Goal: Task Accomplishment & Management: Manage account settings

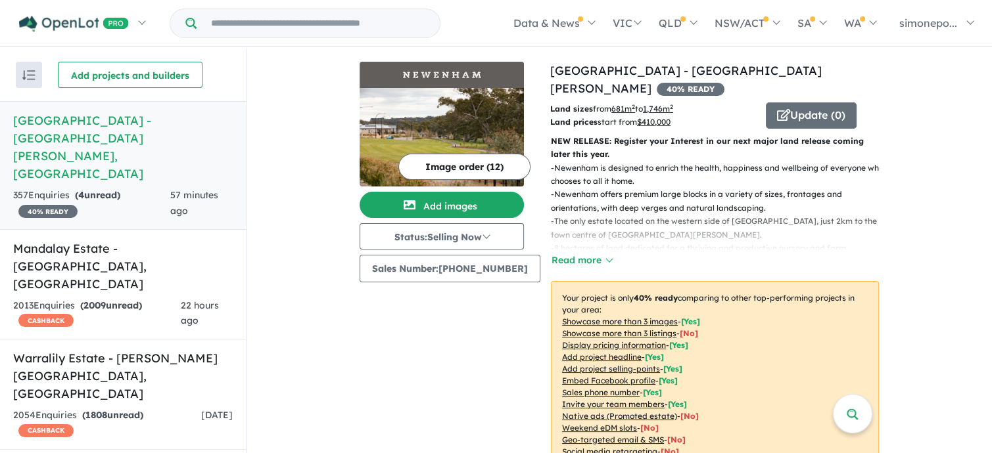
click at [64, 131] on h5 "[GEOGRAPHIC_DATA] - [GEOGRAPHIC_DATA][PERSON_NAME][GEOGRAPHIC_DATA]" at bounding box center [122, 147] width 219 height 71
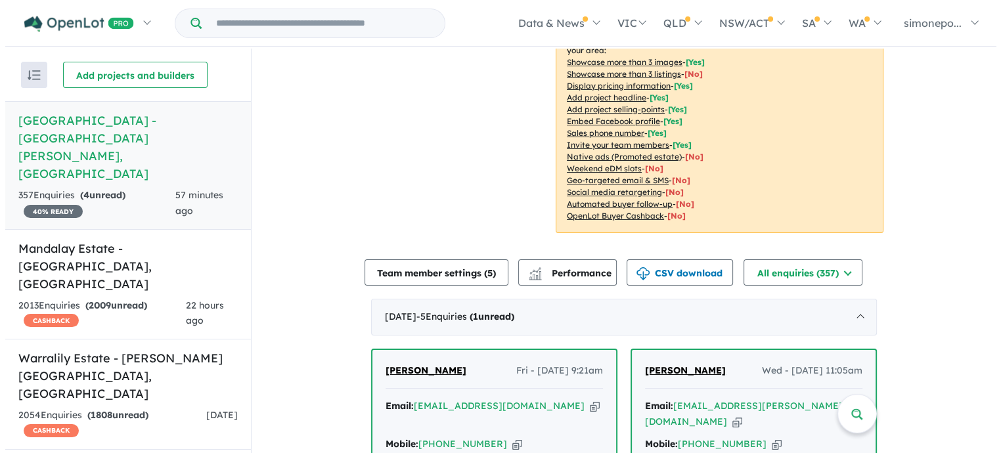
scroll to position [329, 0]
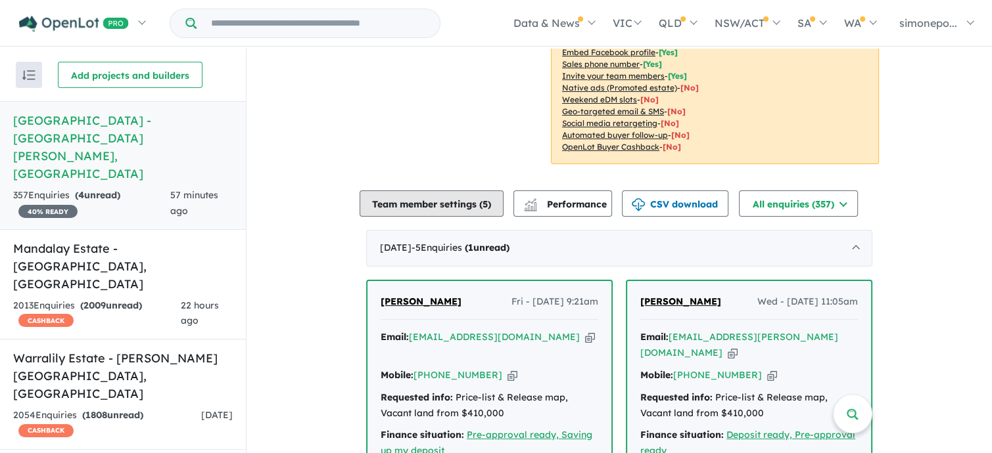
click at [420, 207] on button "Team member settings ( 5 )" at bounding box center [431, 204] width 144 height 26
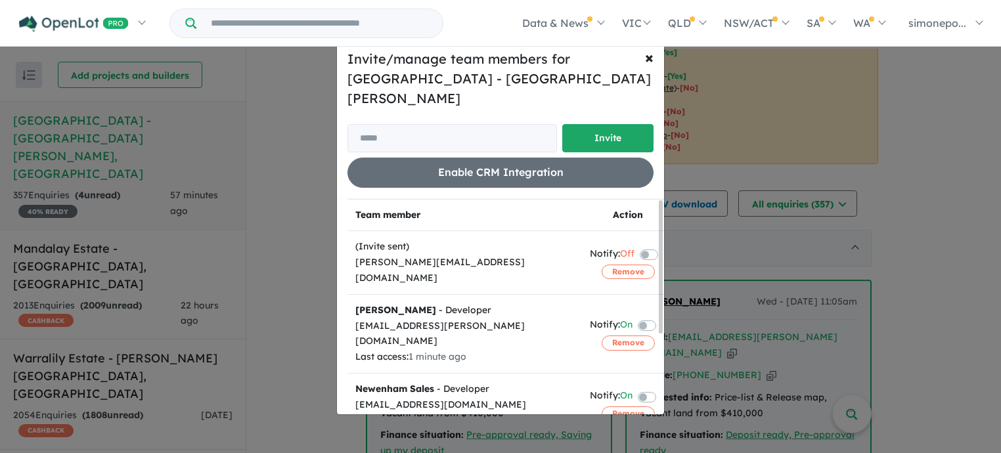
click at [662, 317] on label at bounding box center [663, 325] width 3 height 16
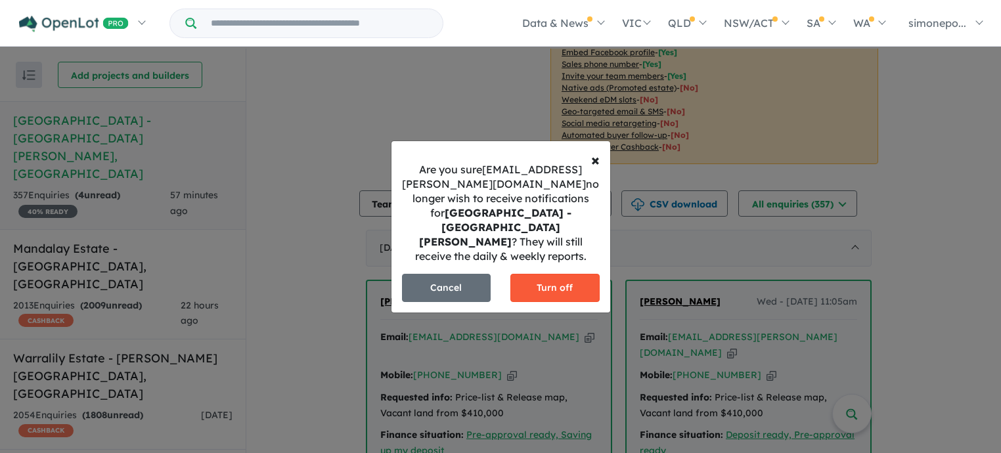
click at [559, 281] on button "Turn off" at bounding box center [555, 288] width 89 height 28
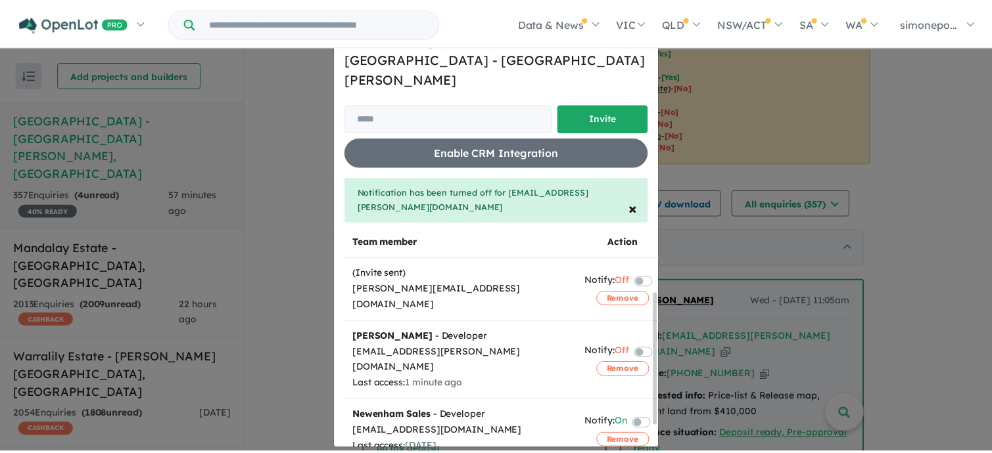
scroll to position [0, 0]
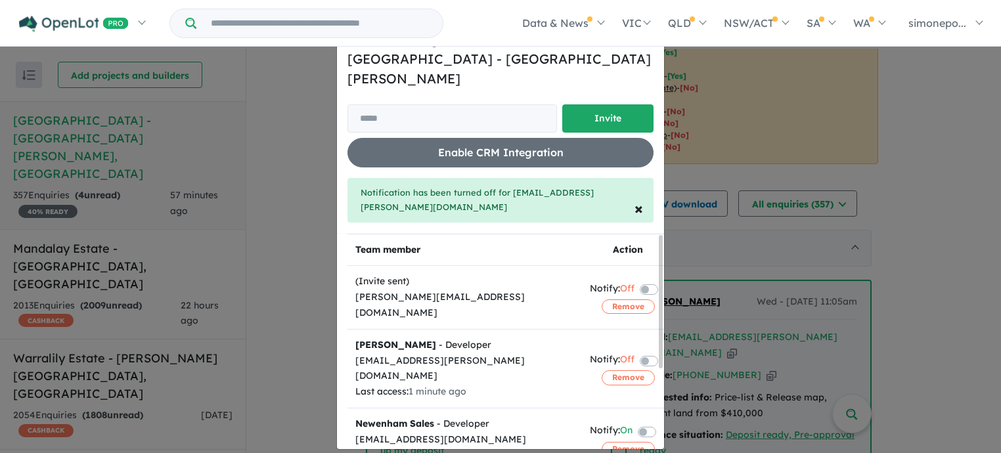
click at [942, 219] on div "Invite/manage team members for Newenham [GEOGRAPHIC_DATA] - [GEOGRAPHIC_DATA][P…" at bounding box center [500, 226] width 1001 height 453
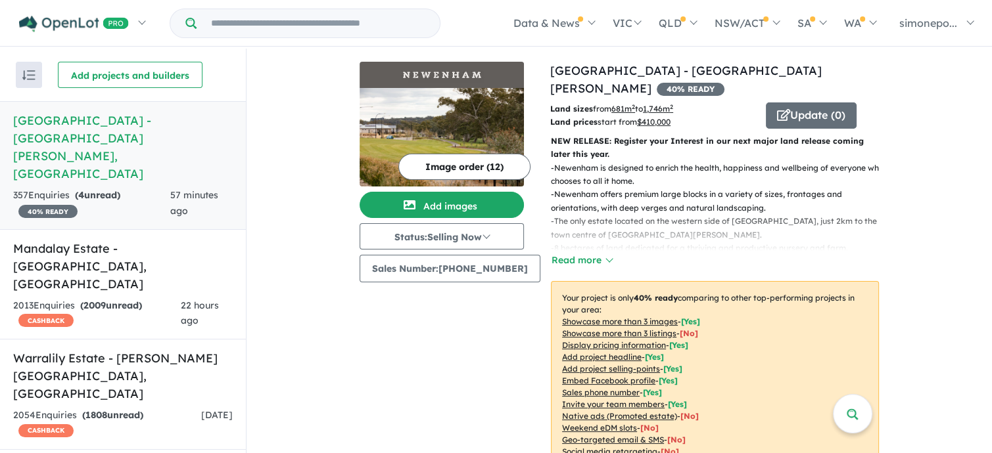
click at [426, 167] on button "Image order ( 12 )" at bounding box center [464, 167] width 132 height 26
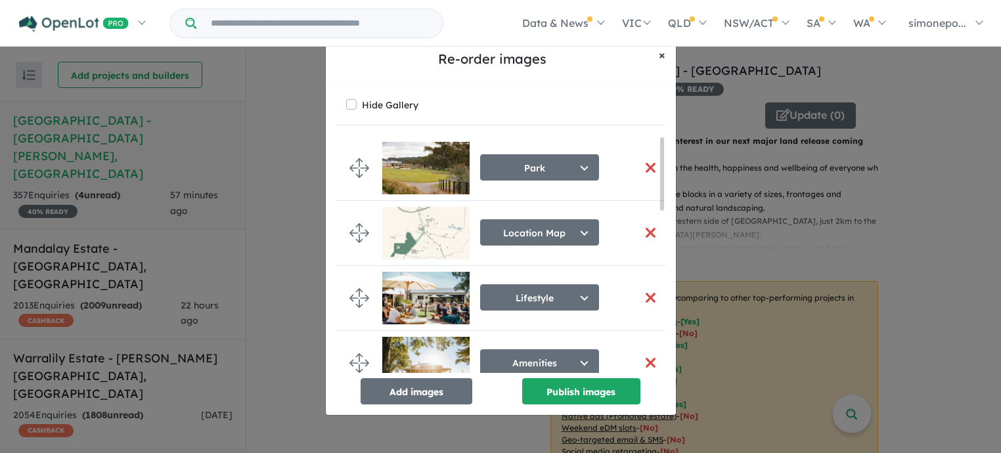
click at [662, 52] on span "×" at bounding box center [662, 54] width 7 height 15
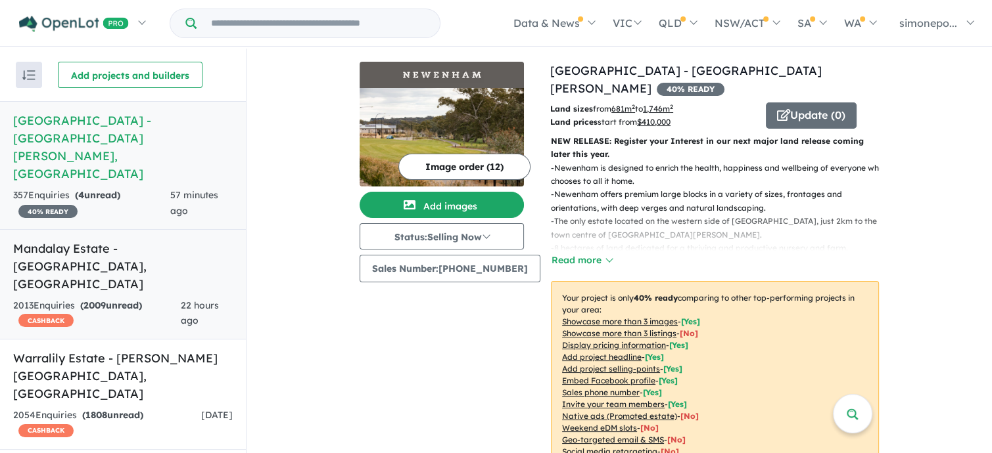
click at [66, 240] on h5 "Mandalay Estate - [GEOGRAPHIC_DATA][PERSON_NAME][GEOGRAPHIC_DATA]" at bounding box center [122, 266] width 219 height 53
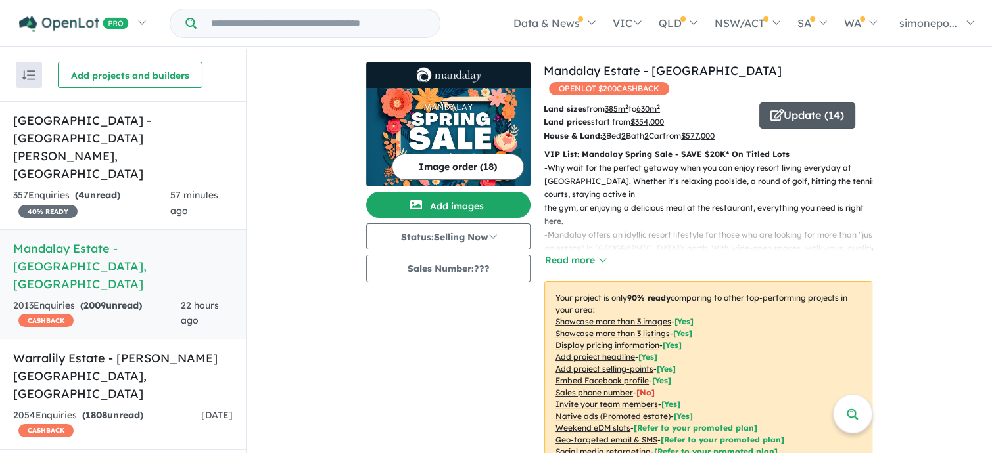
click at [798, 103] on button "Update ( 14 )" at bounding box center [807, 116] width 96 height 26
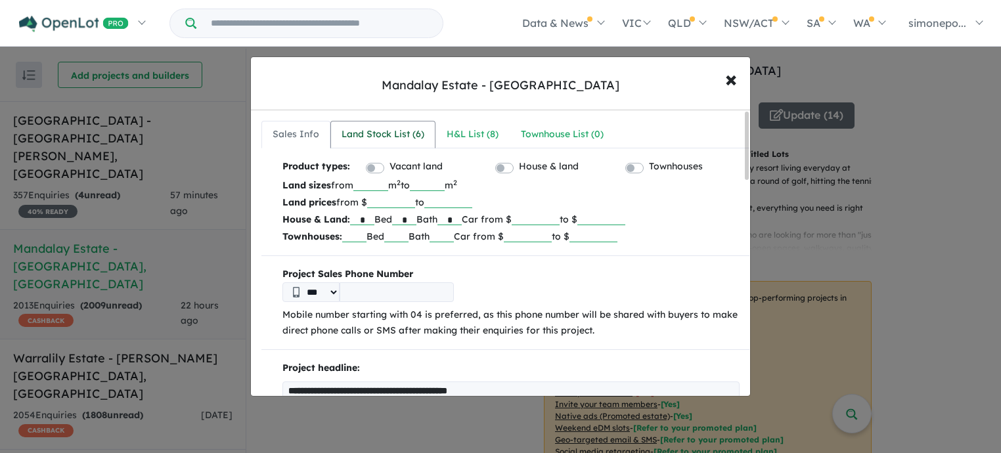
click at [353, 133] on div "Land Stock List ( 6 )" at bounding box center [383, 135] width 83 height 16
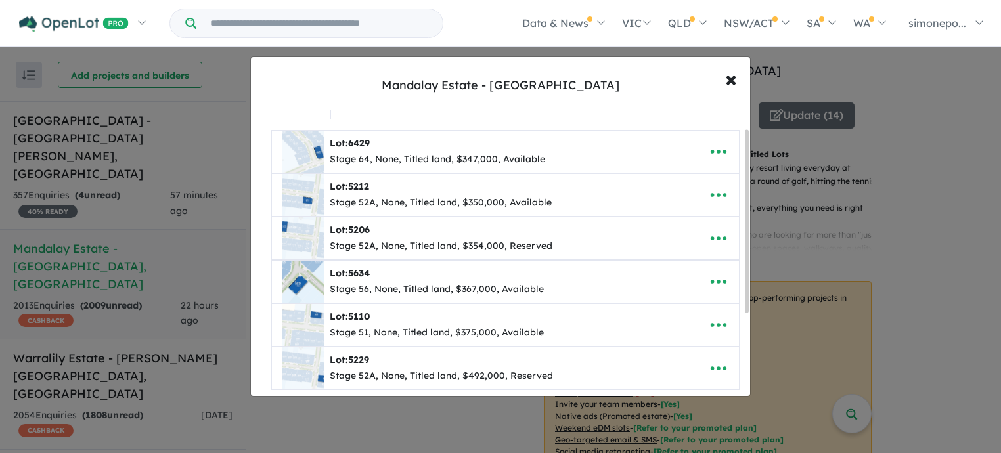
scroll to position [160, 0]
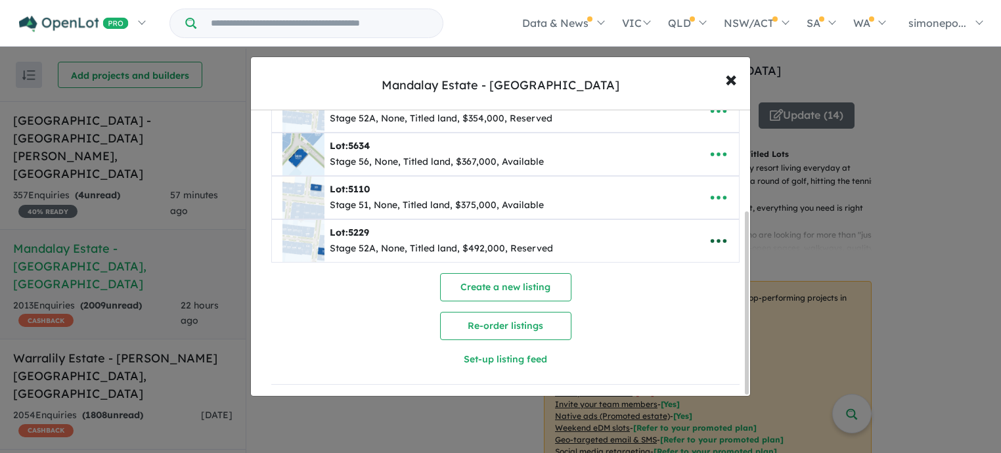
click at [714, 239] on icon "button" at bounding box center [719, 241] width 16 height 4
click at [679, 295] on link "Remove" at bounding box center [689, 305] width 97 height 30
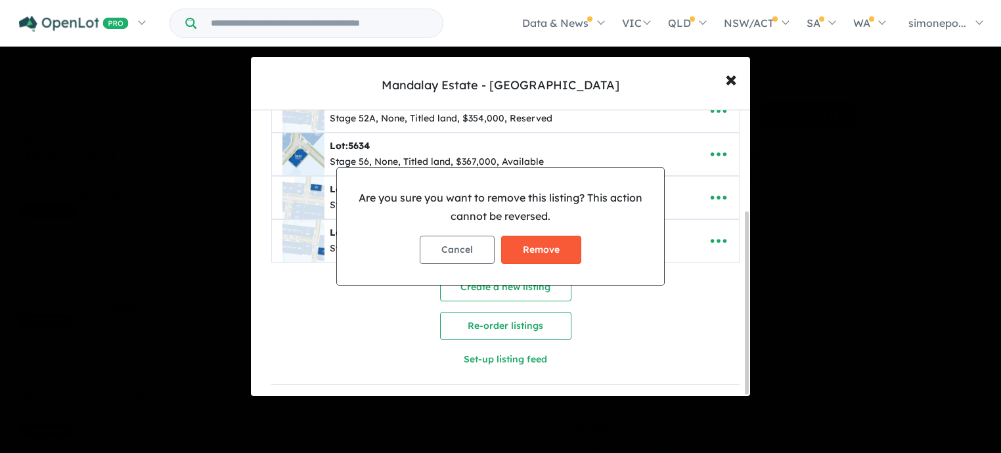
click at [545, 242] on button "Remove" at bounding box center [541, 250] width 80 height 28
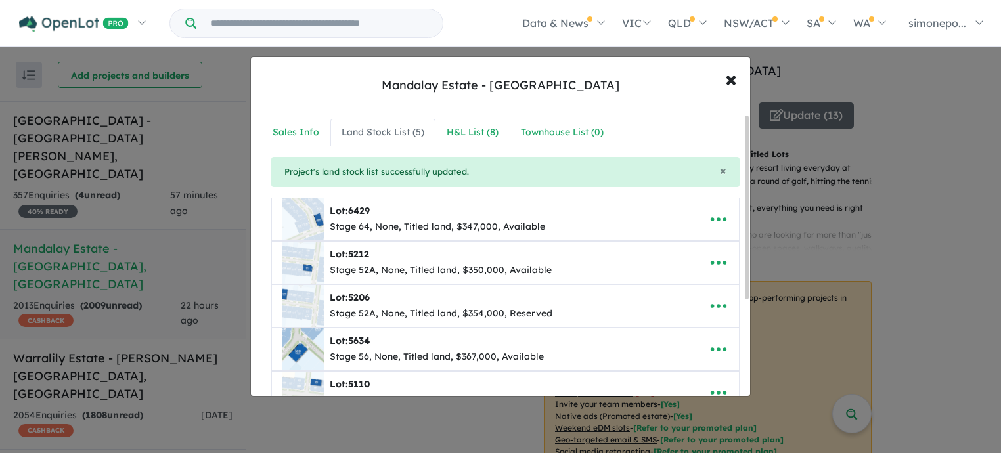
scroll to position [0, 0]
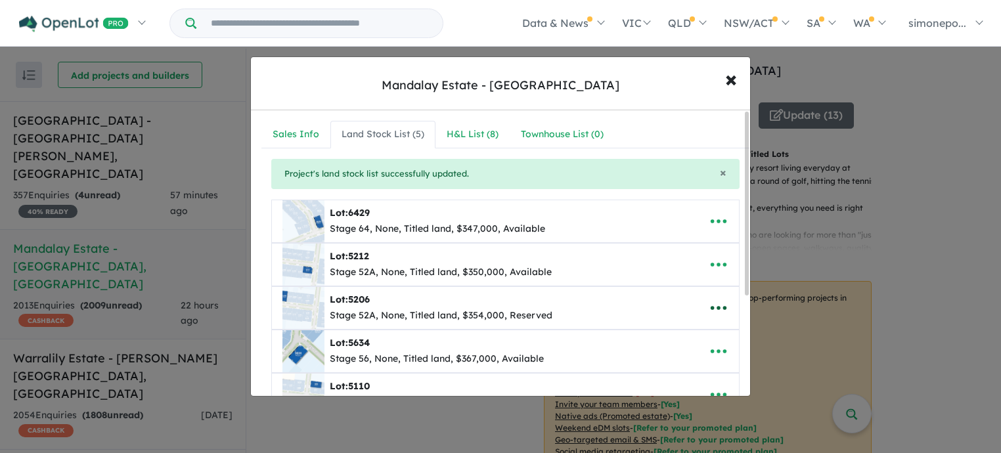
click at [716, 305] on icon "button" at bounding box center [719, 308] width 20 height 20
click at [667, 246] on link "Remove" at bounding box center [689, 247] width 97 height 30
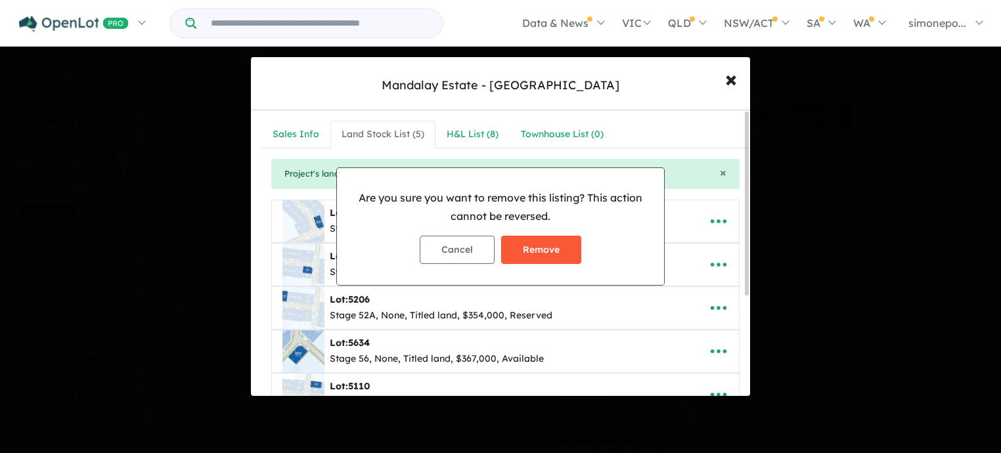
click at [540, 248] on button "Remove" at bounding box center [541, 250] width 80 height 28
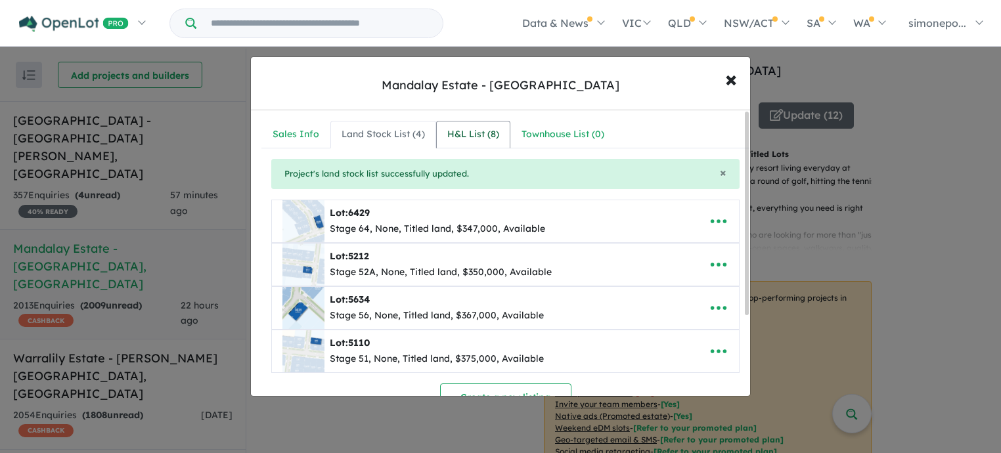
click at [471, 133] on div "H&L List ( 8 )" at bounding box center [474, 135] width 52 height 16
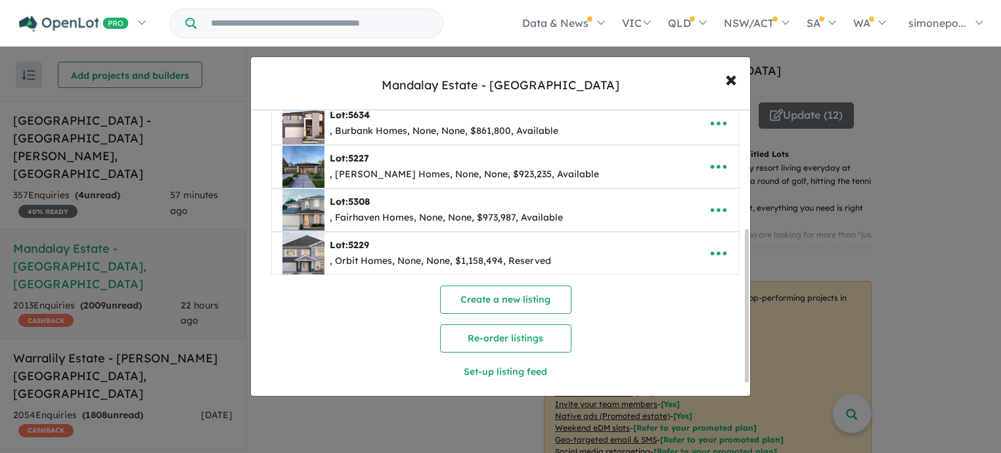
scroll to position [246, 0]
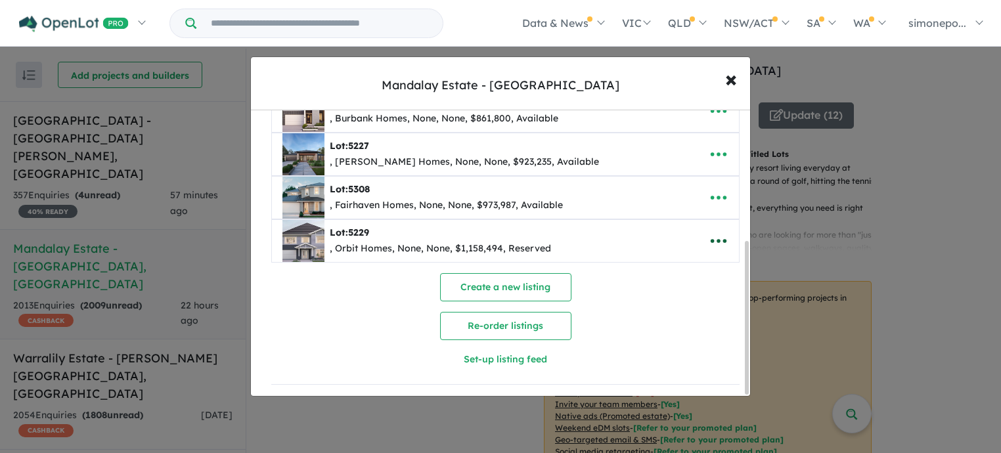
click at [712, 234] on icon "button" at bounding box center [719, 241] width 20 height 20
click at [693, 296] on link "Remove" at bounding box center [689, 305] width 97 height 30
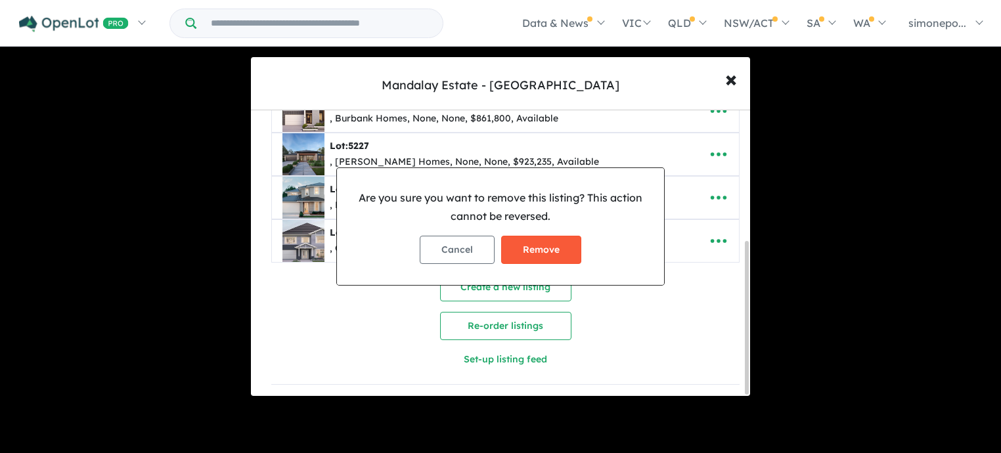
click at [544, 251] on button "Remove" at bounding box center [541, 250] width 80 height 28
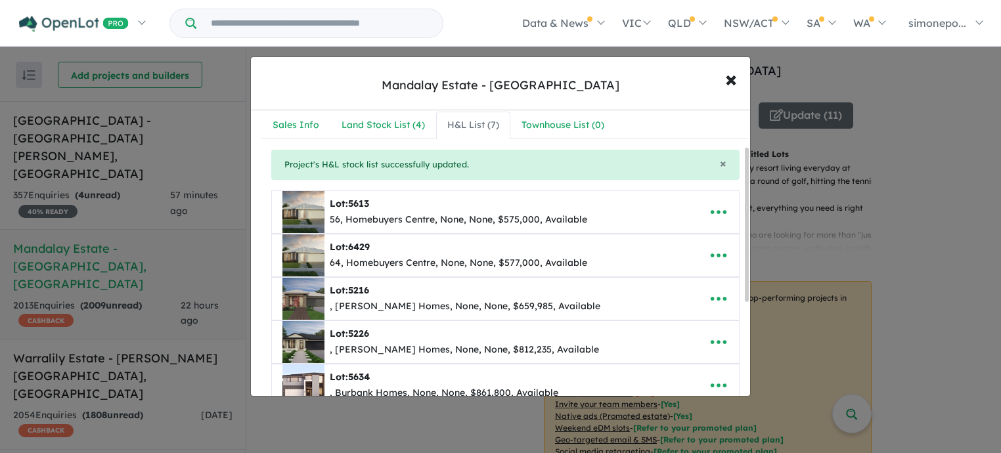
scroll to position [0, 0]
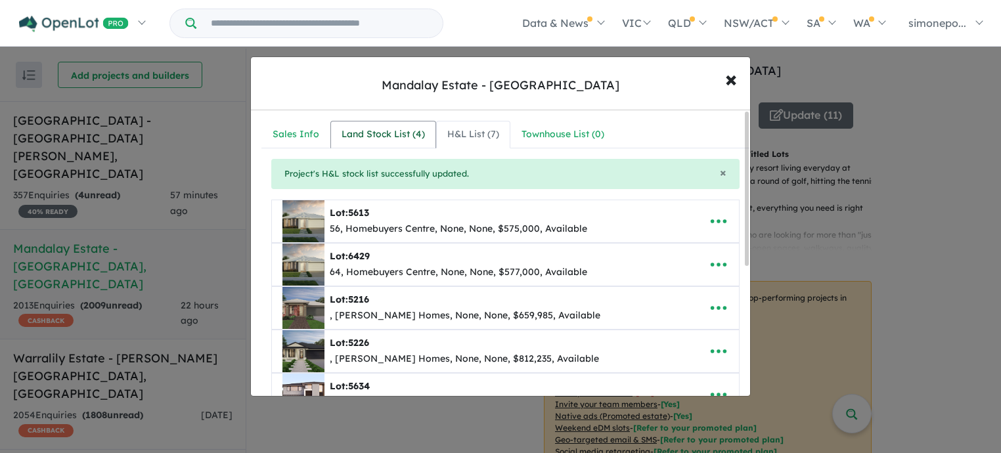
click at [377, 133] on div "Land Stock List ( 4 )" at bounding box center [383, 135] width 83 height 16
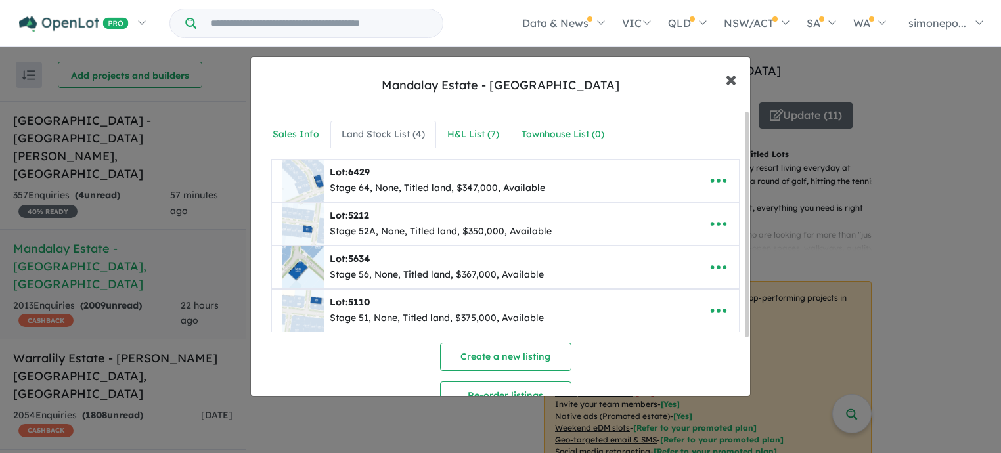
click at [731, 81] on span "×" at bounding box center [731, 78] width 12 height 28
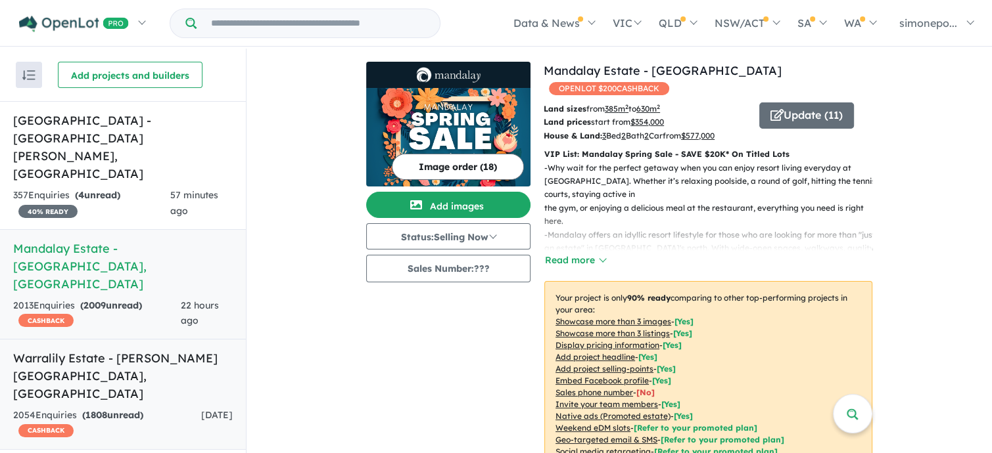
click at [118, 350] on h5 "Warralily Estate - [PERSON_NAME][GEOGRAPHIC_DATA] , [GEOGRAPHIC_DATA]" at bounding box center [122, 376] width 219 height 53
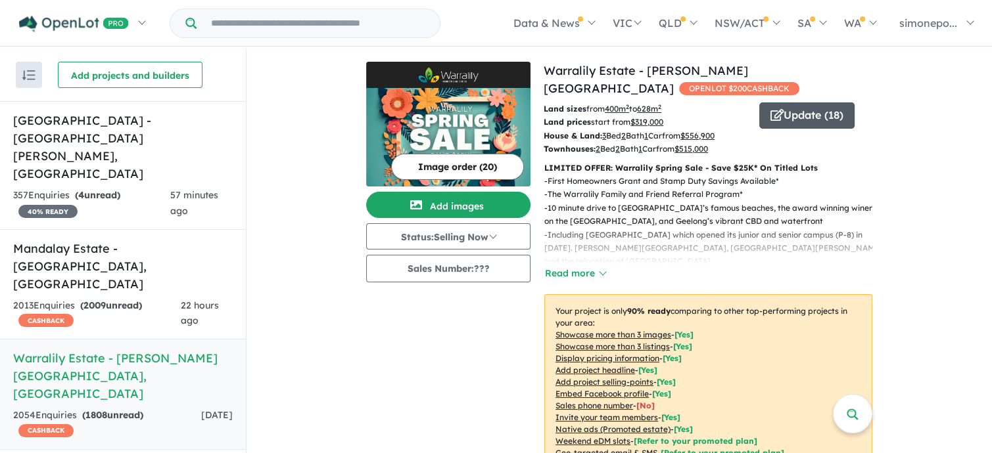
click at [827, 118] on button "Update ( 18 )" at bounding box center [806, 116] width 95 height 26
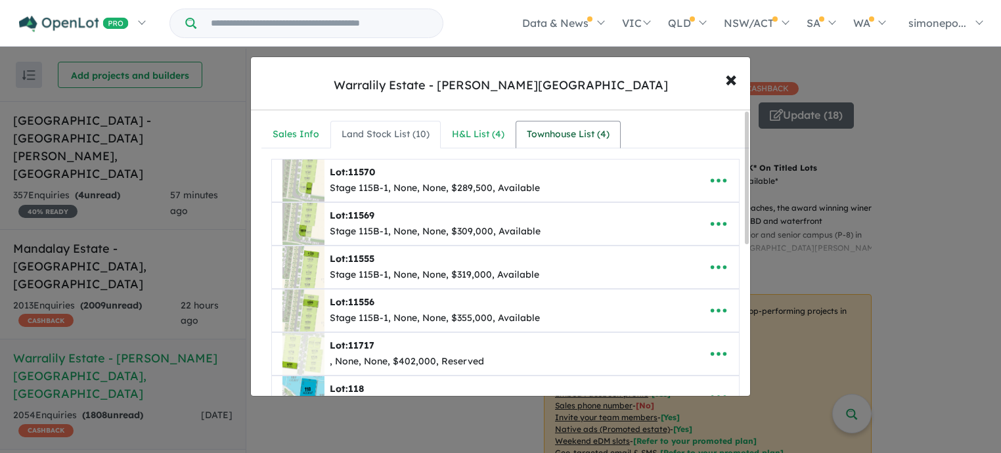
click at [576, 139] on div "Townhouse List ( 4 )" at bounding box center [568, 135] width 83 height 16
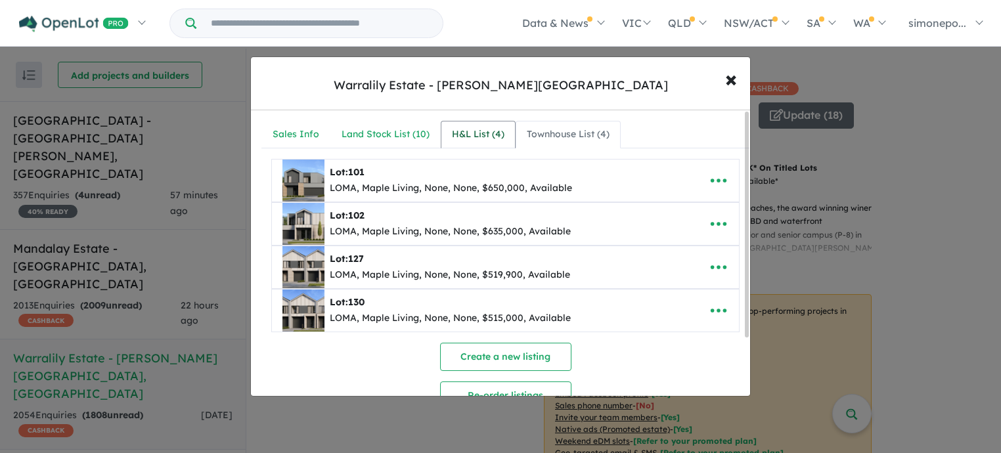
click at [476, 134] on div "H&L List ( 4 )" at bounding box center [478, 135] width 53 height 16
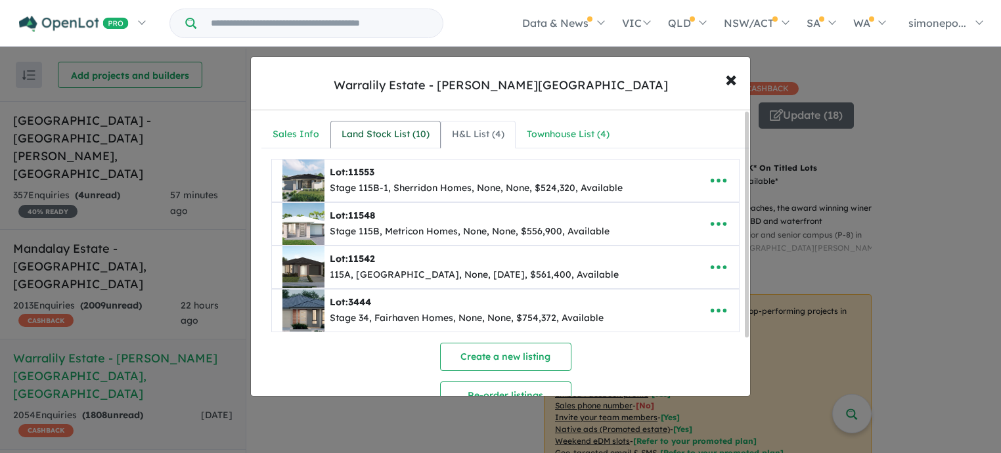
click at [397, 136] on div "Land Stock List ( 10 )" at bounding box center [386, 135] width 88 height 16
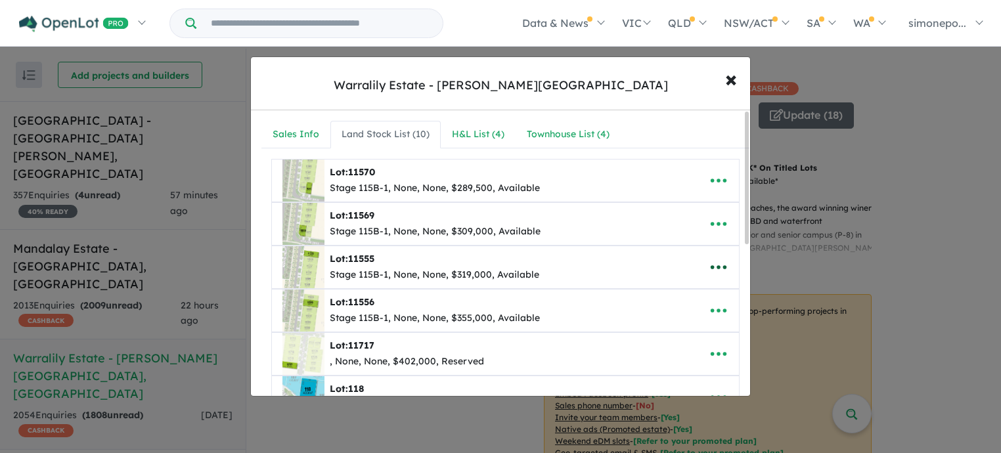
click at [720, 267] on icon "button" at bounding box center [719, 267] width 16 height 4
click at [666, 299] on link "Edit" at bounding box center [689, 301] width 97 height 30
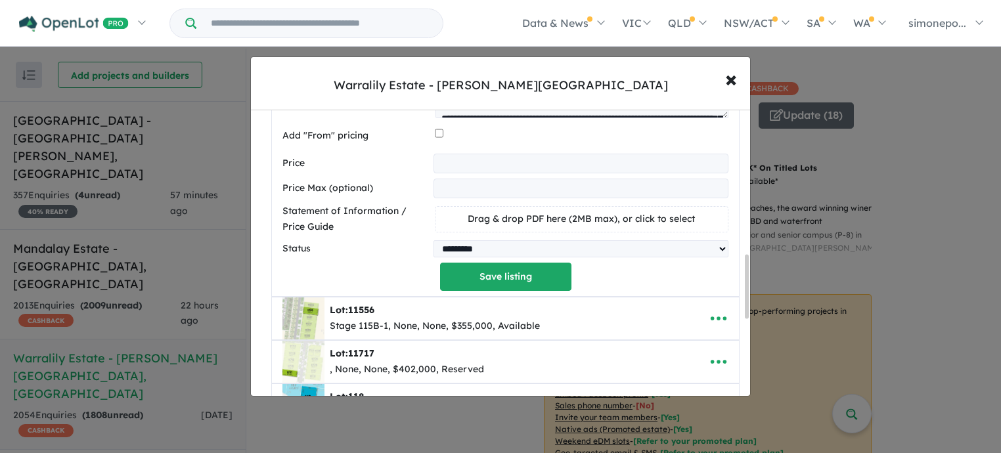
scroll to position [657, 0]
click at [673, 246] on select "********* ******** **** ******" at bounding box center [581, 248] width 295 height 17
select select "********"
click at [434, 240] on select "********* ******** **** ******" at bounding box center [581, 248] width 295 height 17
click at [516, 279] on button "Save listing" at bounding box center [505, 276] width 131 height 28
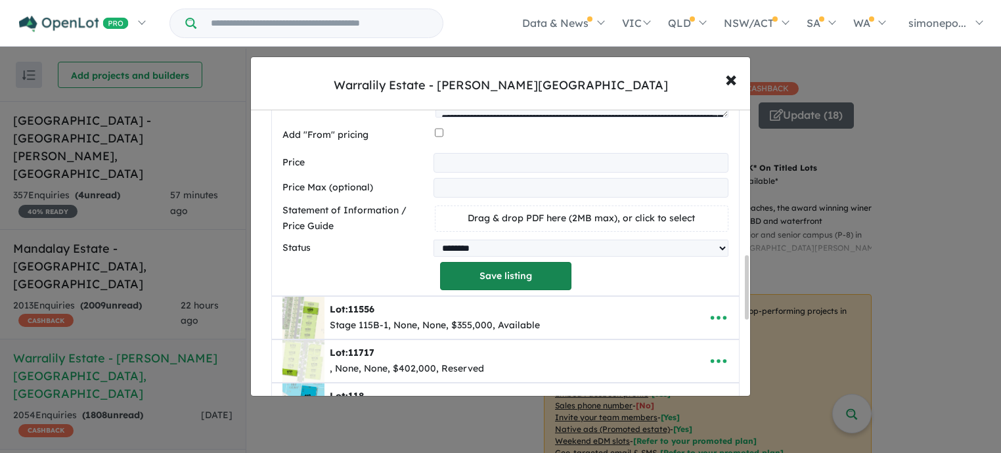
scroll to position [52, 0]
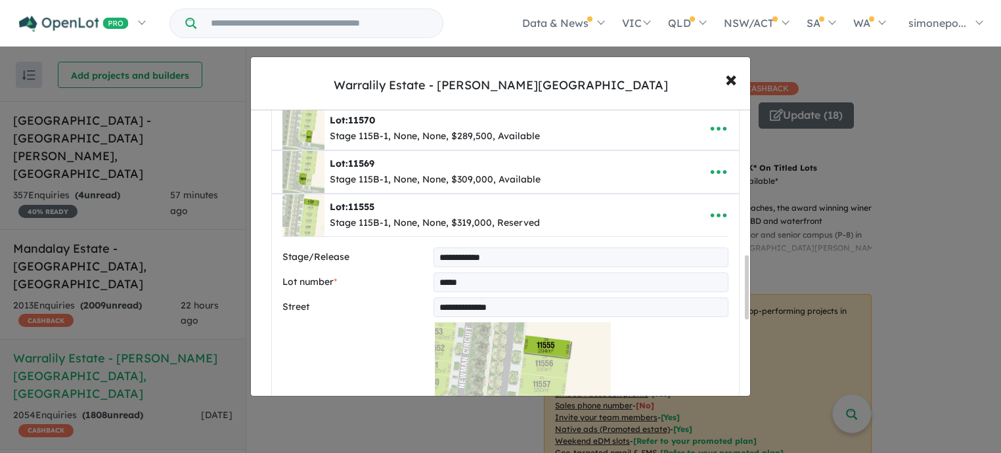
select select "********"
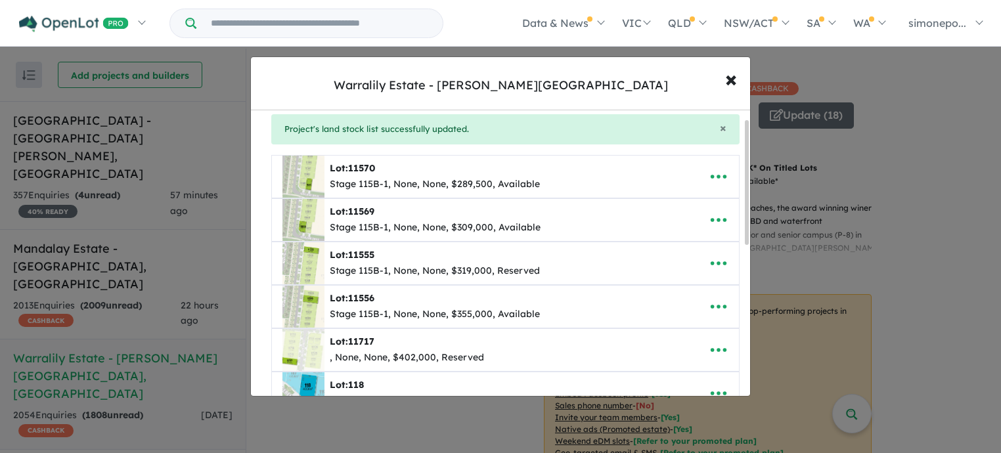
scroll to position [0, 0]
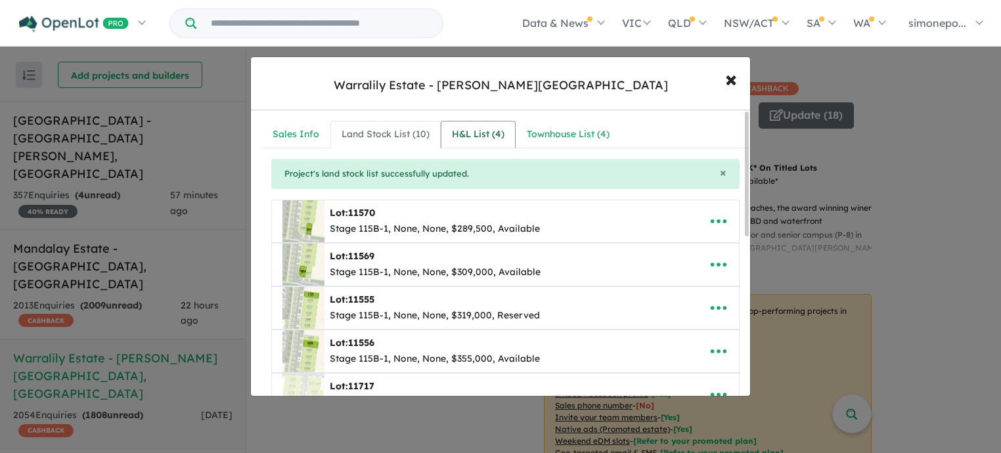
click at [482, 133] on div "H&L List ( 4 )" at bounding box center [478, 135] width 53 height 16
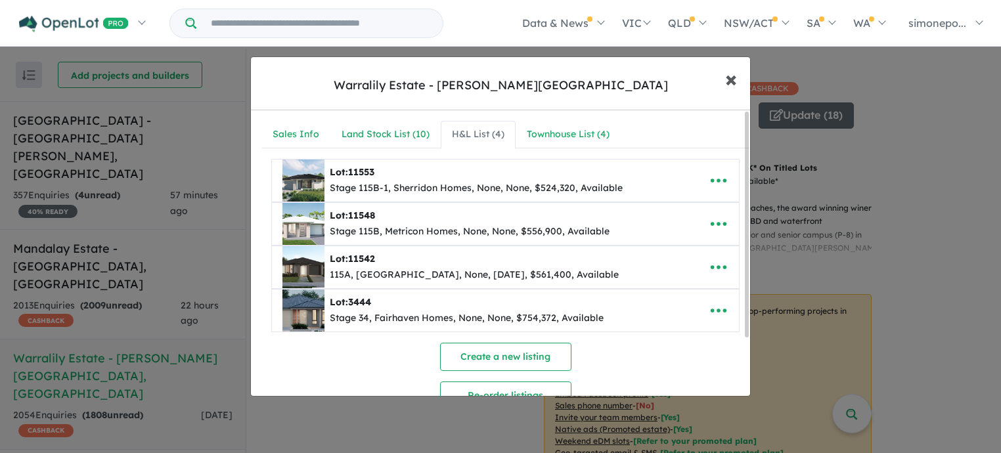
click at [728, 78] on span "×" at bounding box center [731, 78] width 12 height 28
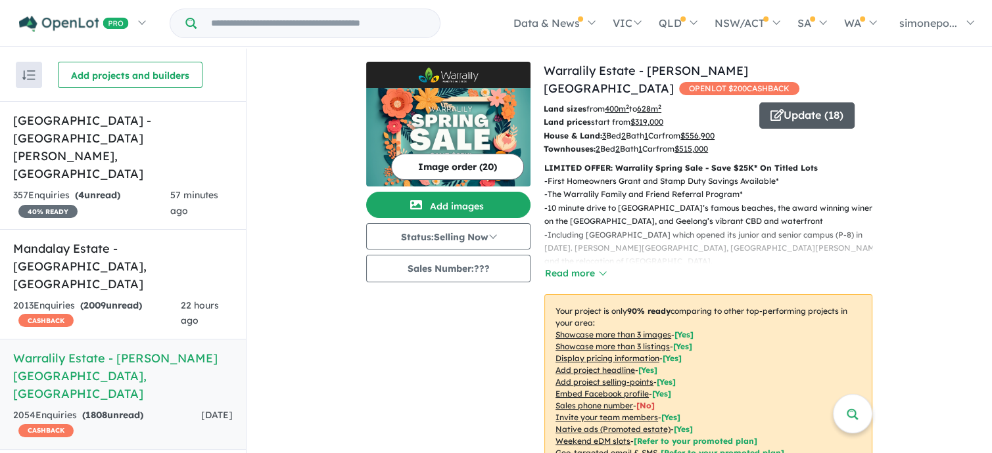
click at [810, 120] on button "Update ( 18 )" at bounding box center [806, 116] width 95 height 26
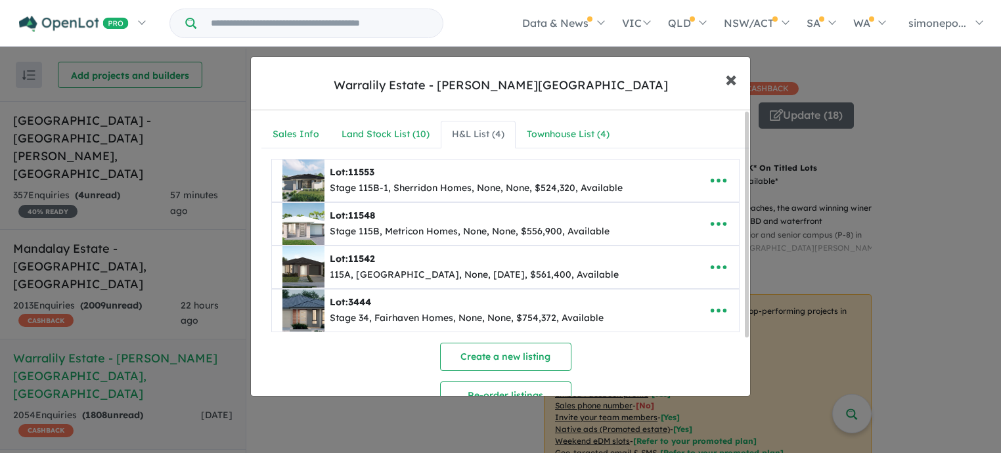
click at [735, 76] on span "×" at bounding box center [731, 78] width 12 height 28
